Goal: Book appointment/travel/reservation

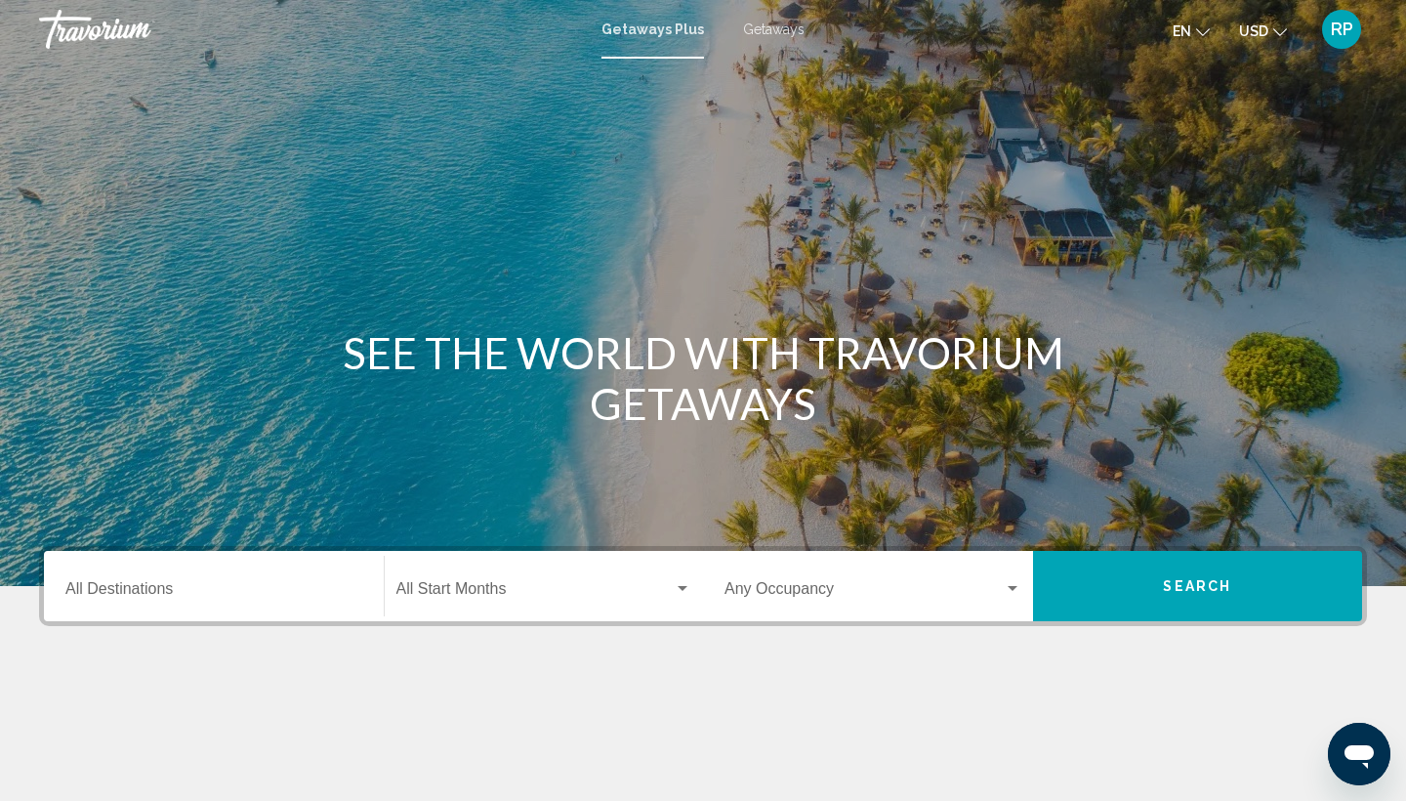
click at [764, 25] on span "Getaways" at bounding box center [774, 29] width 62 height 16
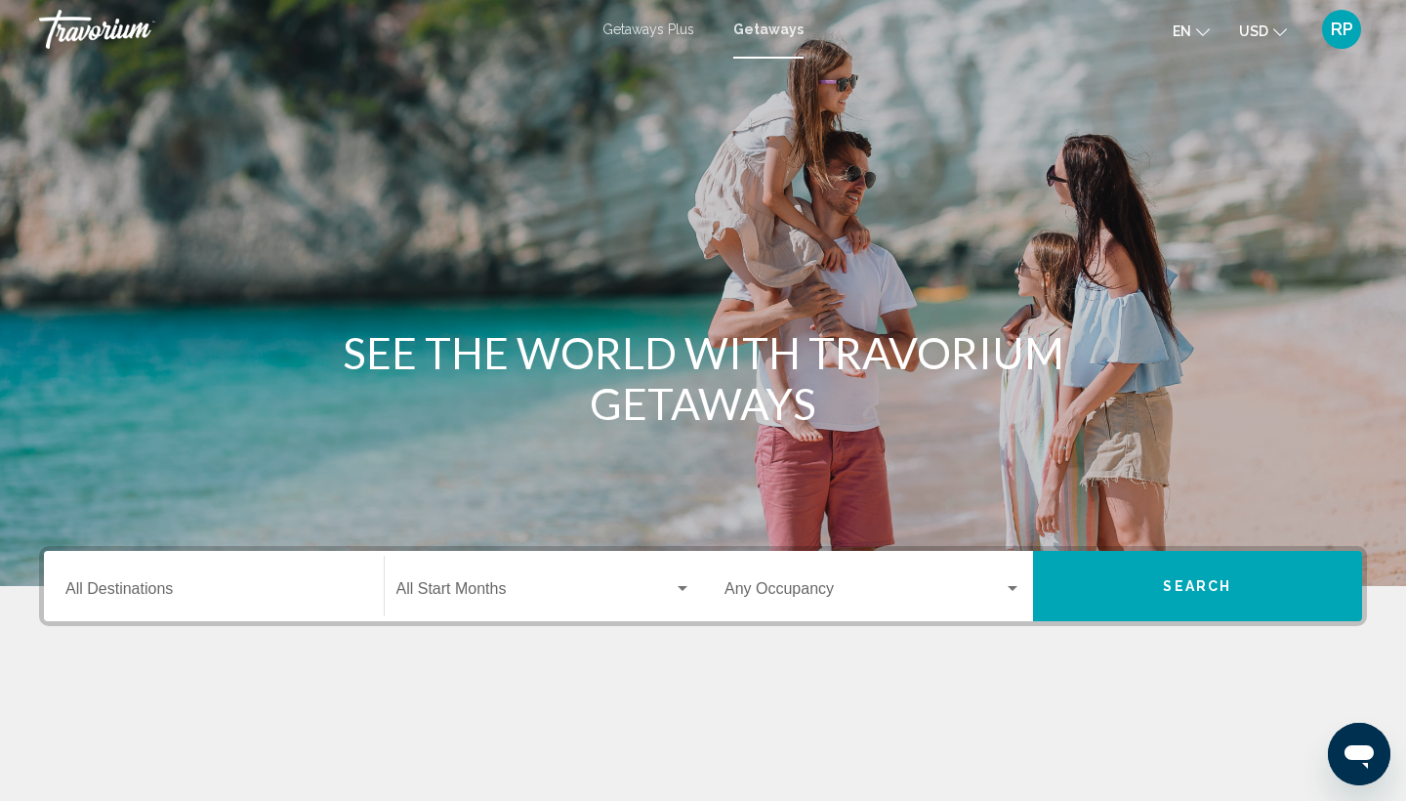
click at [214, 597] on input "Destination All Destinations" at bounding box center [213, 593] width 297 height 18
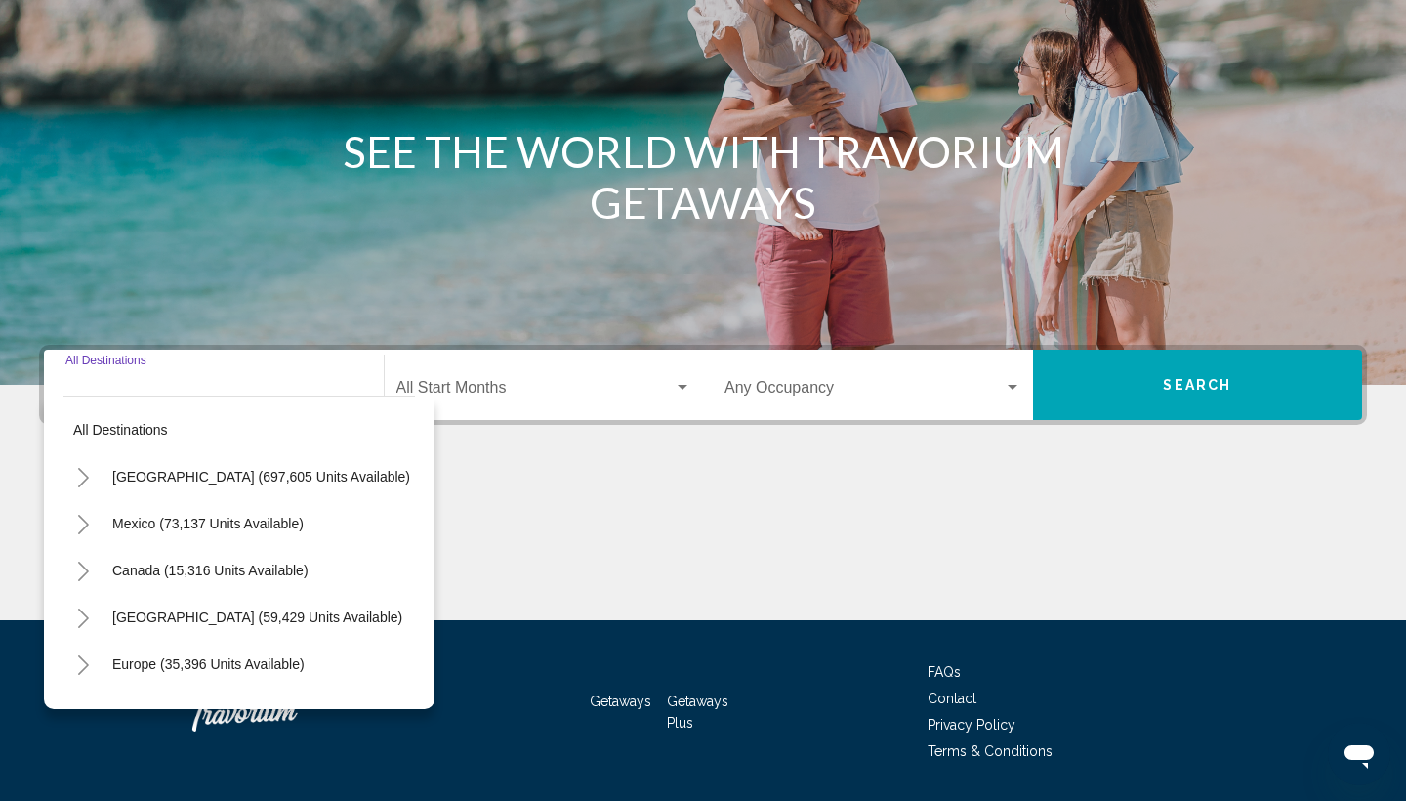
scroll to position [260, 0]
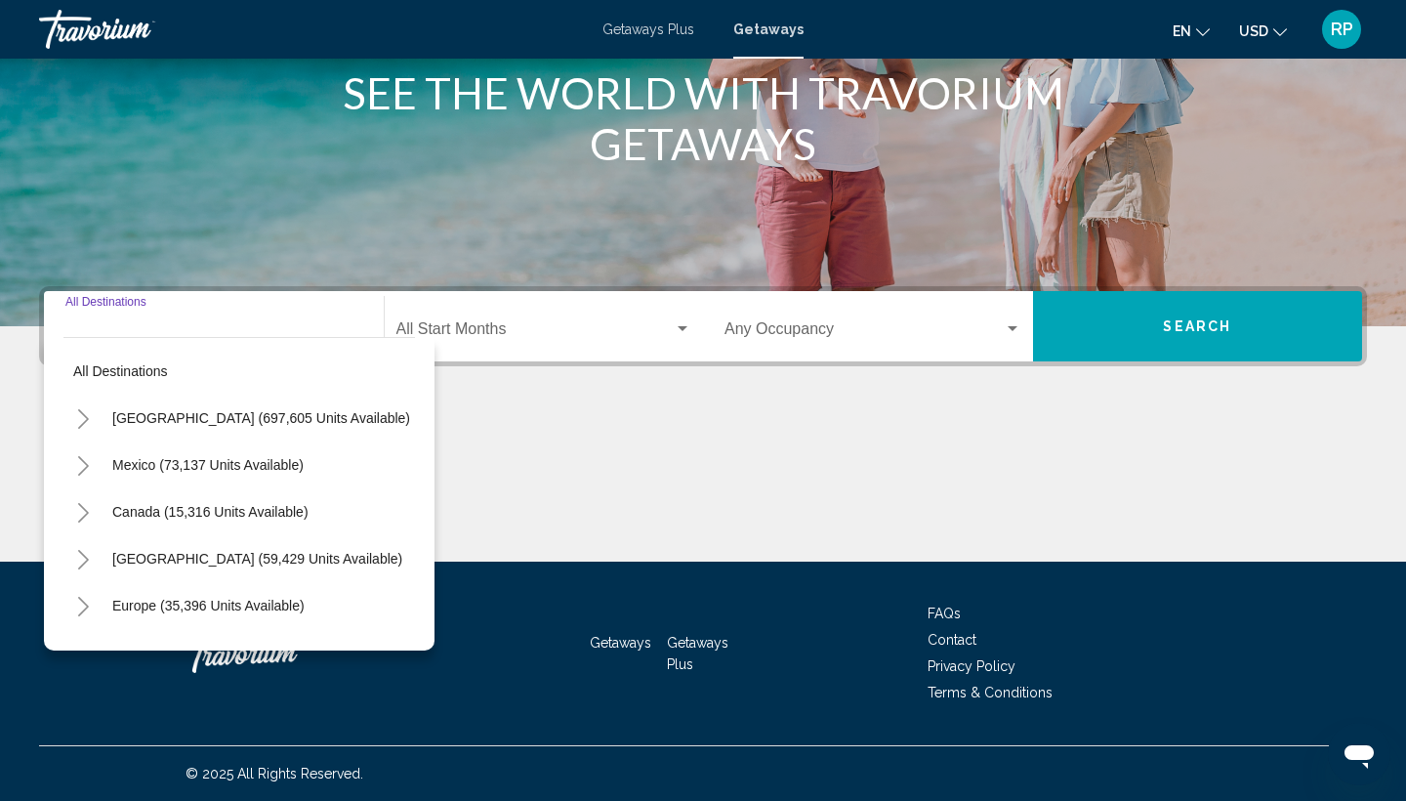
click at [85, 421] on icon "Toggle United States (697,605 units available)" at bounding box center [83, 419] width 11 height 20
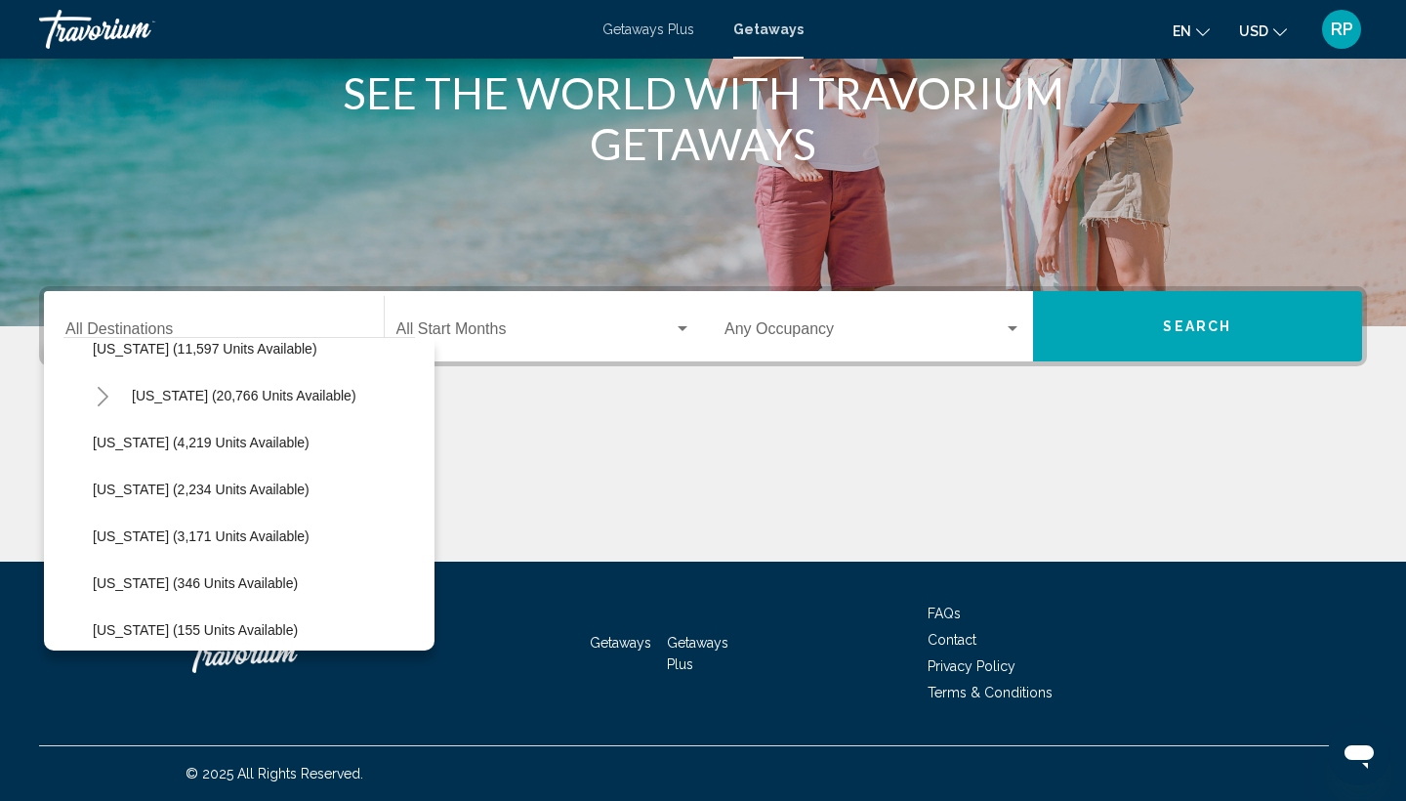
scroll to position [493, 0]
click at [103, 395] on icon "Toggle Hawaii (20,766 units available)" at bounding box center [103, 395] width 15 height 20
click at [108, 391] on icon "Toggle Hawaii (20,766 units available)" at bounding box center [102, 395] width 15 height 8
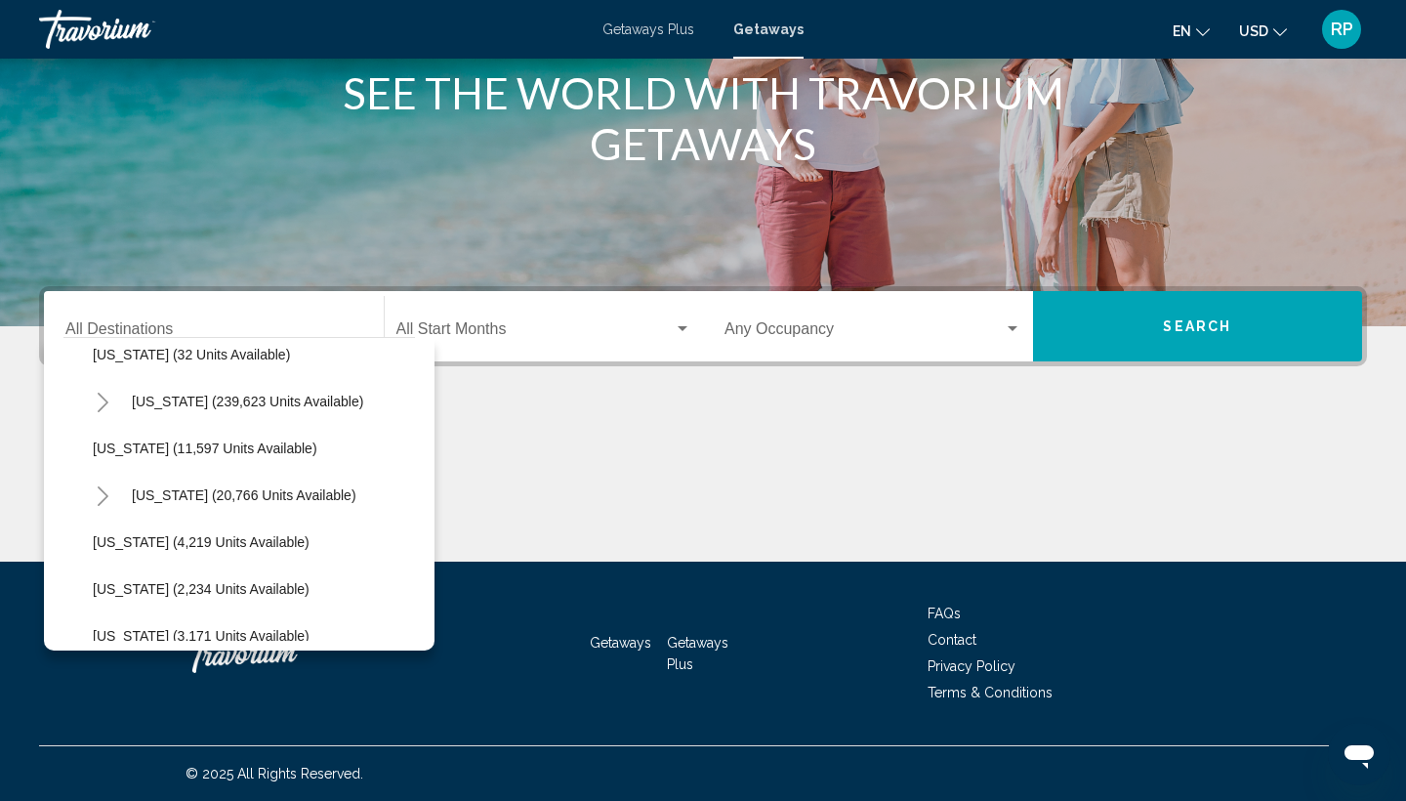
scroll to position [397, 0]
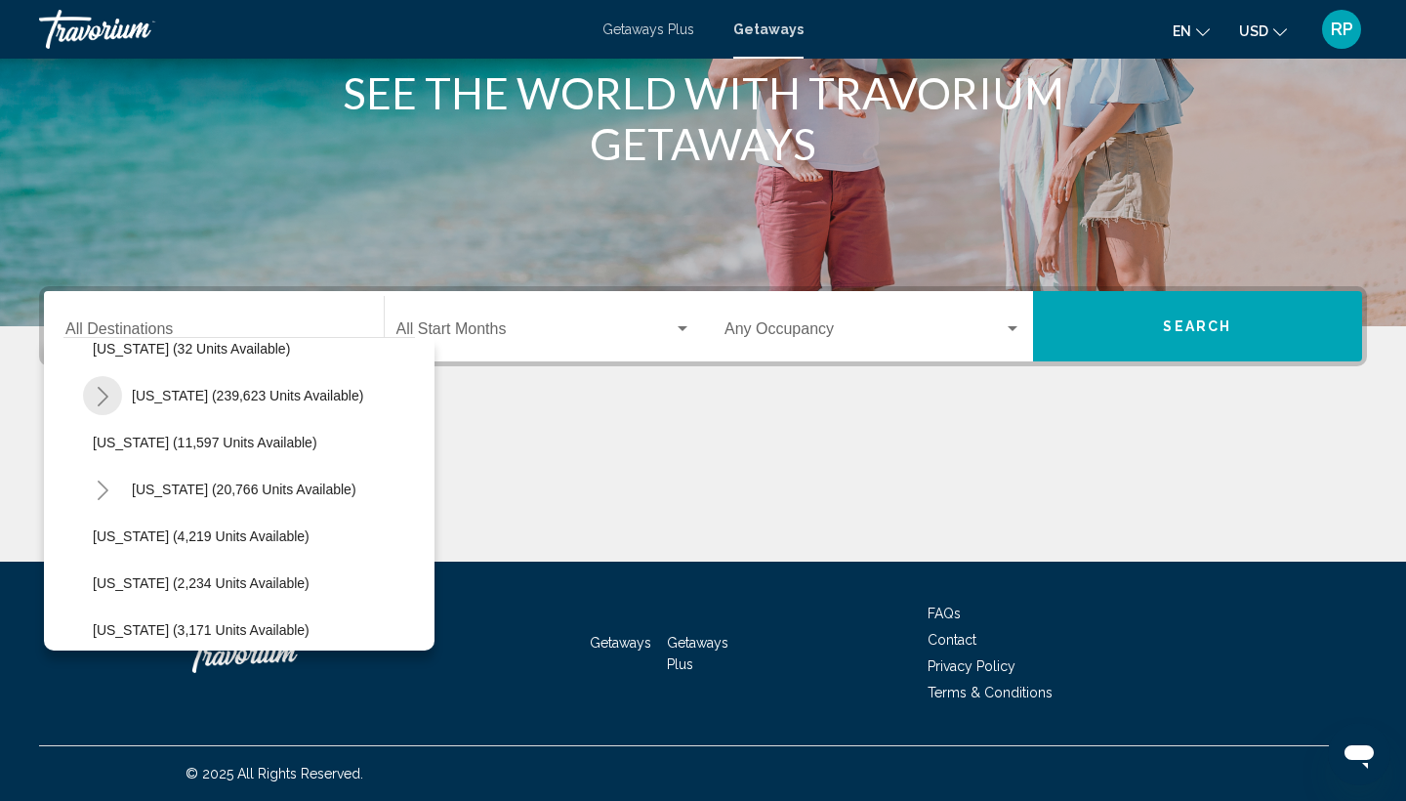
click at [107, 391] on icon "Toggle Florida (239,623 units available)" at bounding box center [103, 397] width 15 height 20
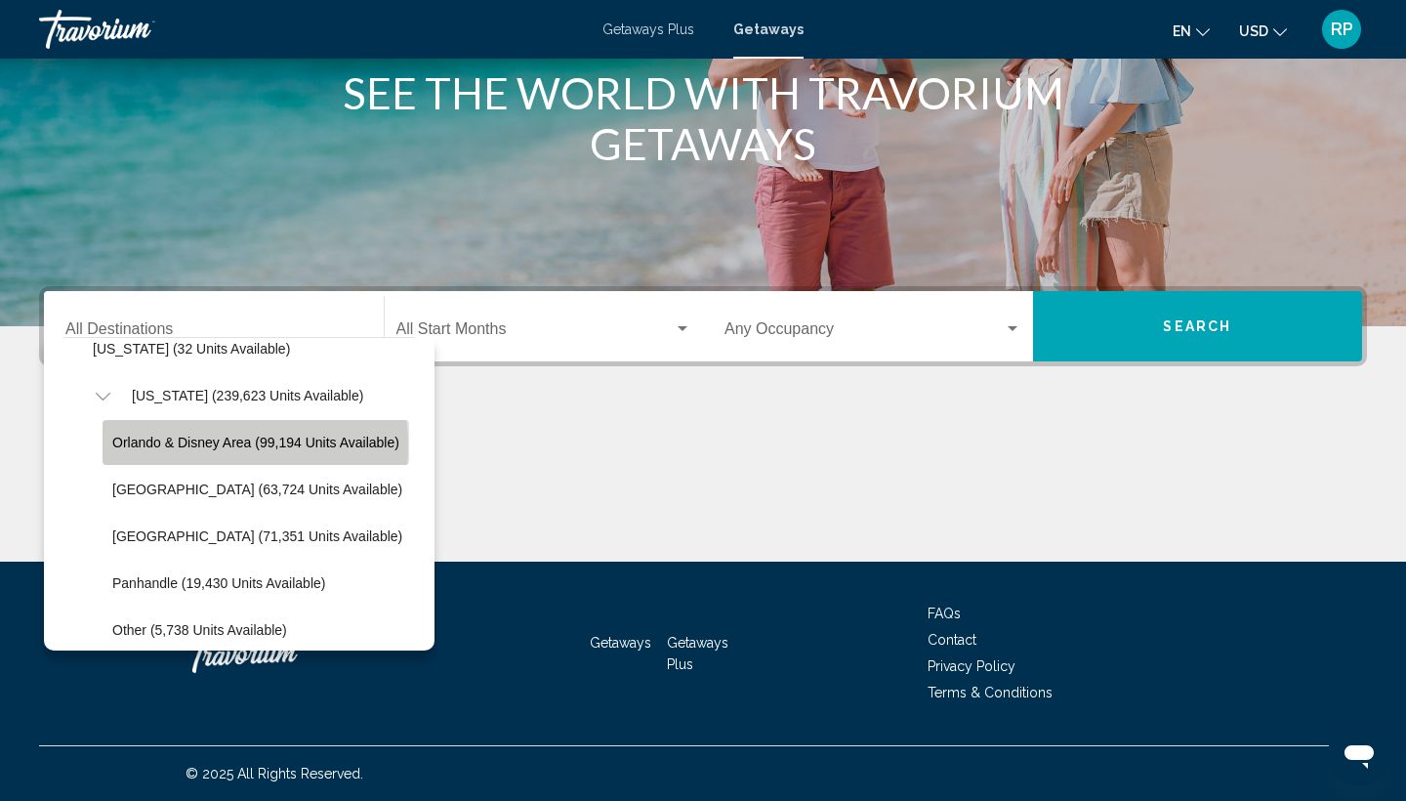
click at [168, 445] on span "Orlando & Disney Area (99,194 units available)" at bounding box center [255, 442] width 287 height 16
type input "**********"
